Goal: Transaction & Acquisition: Purchase product/service

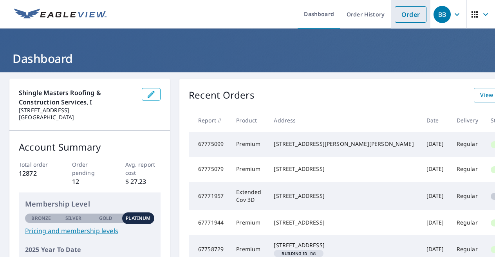
click at [405, 14] on link "Order" at bounding box center [411, 14] width 32 height 16
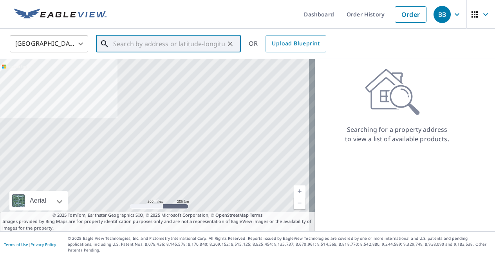
click at [154, 43] on input "text" at bounding box center [169, 44] width 112 height 22
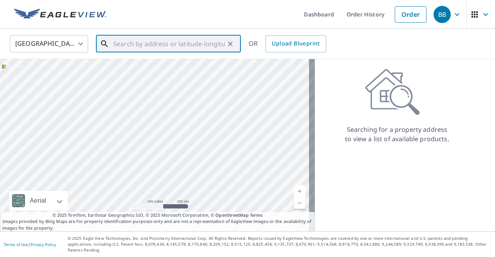
paste input "[STREET_ADDRESS]"
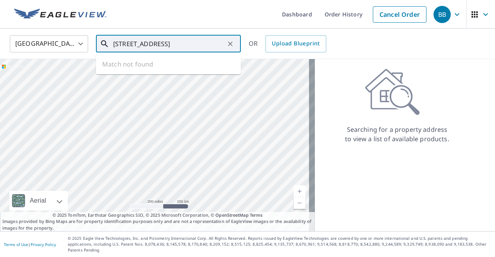
scroll to position [0, 17]
click at [154, 67] on span "22119 Weeks Blvd" at bounding box center [173, 66] width 123 height 9
type input "[STREET_ADDRESS]"
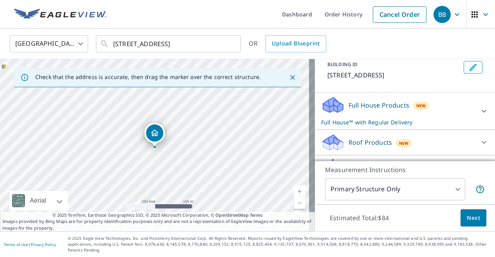
scroll to position [79, 0]
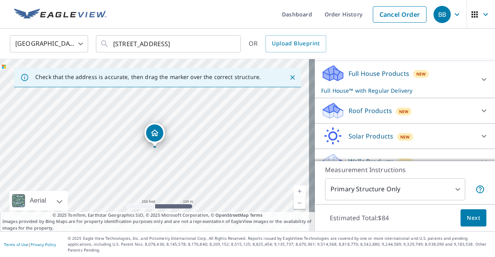
click at [349, 116] on p "Roof Products" at bounding box center [370, 110] width 43 height 9
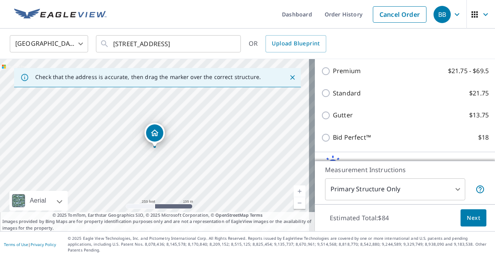
scroll to position [139, 0]
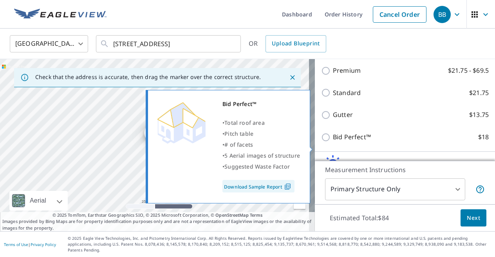
click at [337, 142] on p "Bid Perfect™" at bounding box center [352, 137] width 38 height 10
click at [333, 142] on input "Bid Perfect™ $18" at bounding box center [327, 137] width 12 height 9
checkbox input "true"
type input "1"
checkbox input "false"
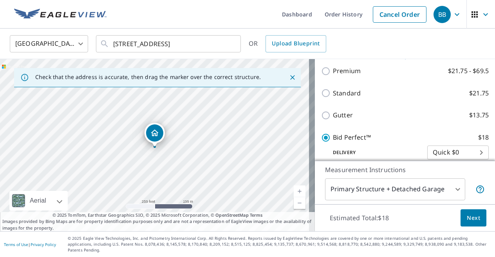
scroll to position [128, 0]
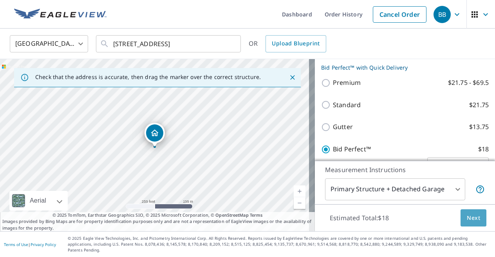
click at [469, 223] on span "Next" at bounding box center [473, 218] width 13 height 10
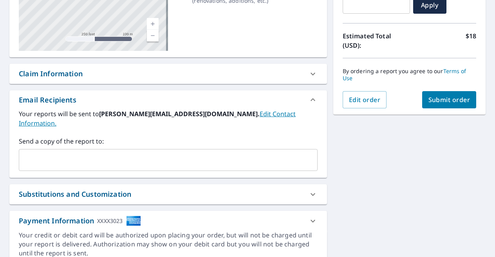
scroll to position [154, 0]
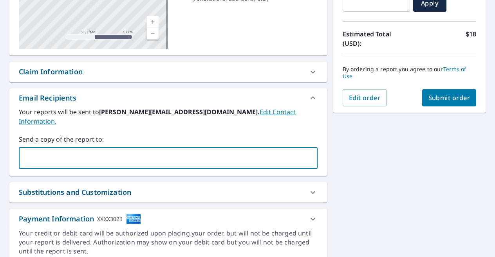
click at [31, 151] on input "text" at bounding box center [162, 158] width 280 height 15
type input "[PERSON_NAME][EMAIL_ADDRESS][DOMAIN_NAME]"
click at [438, 95] on span "Submit order" at bounding box center [450, 98] width 42 height 9
checkbox input "true"
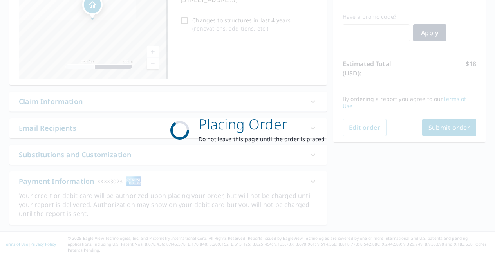
scroll to position [117, 0]
